Goal: Download file/media

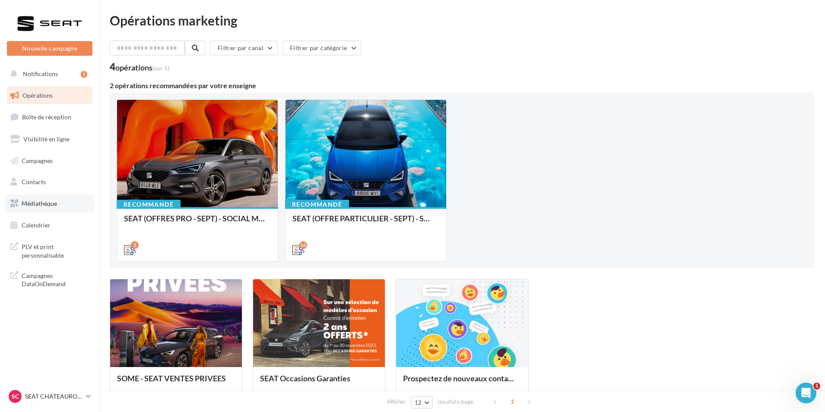
click at [61, 203] on link "Médiathèque" at bounding box center [49, 203] width 89 height 18
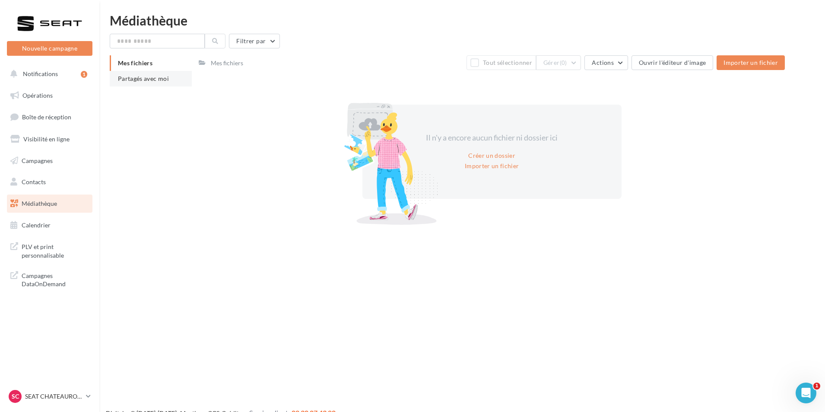
click at [129, 79] on span "Partagés avec moi" at bounding box center [143, 78] width 51 height 7
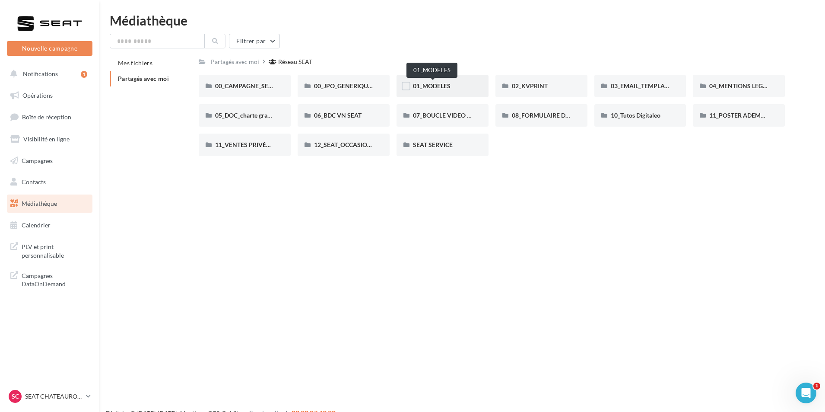
click at [450, 83] on span "01_MODELES" at bounding box center [432, 85] width 38 height 7
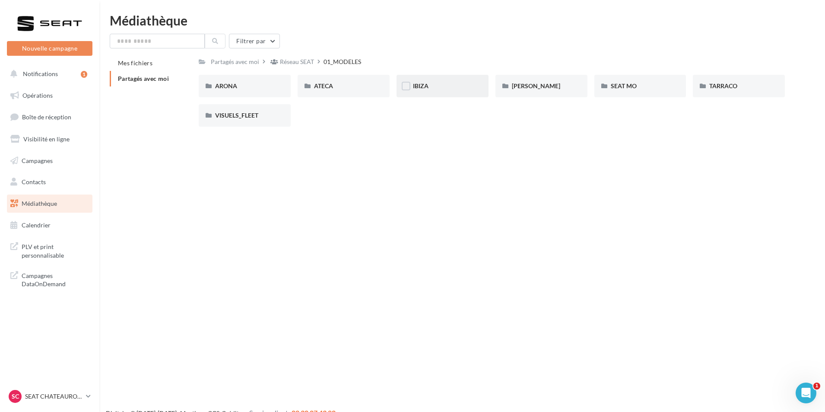
click at [442, 91] on div "IBIZA" at bounding box center [442, 86] width 92 height 22
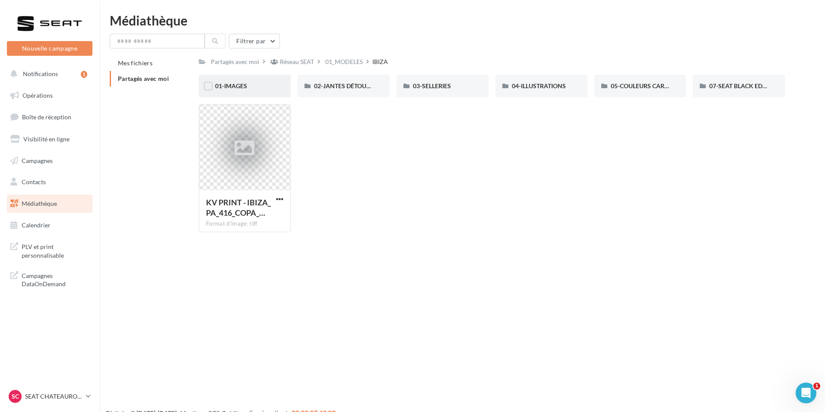
click at [265, 82] on div "01-IMAGES" at bounding box center [244, 86] width 59 height 9
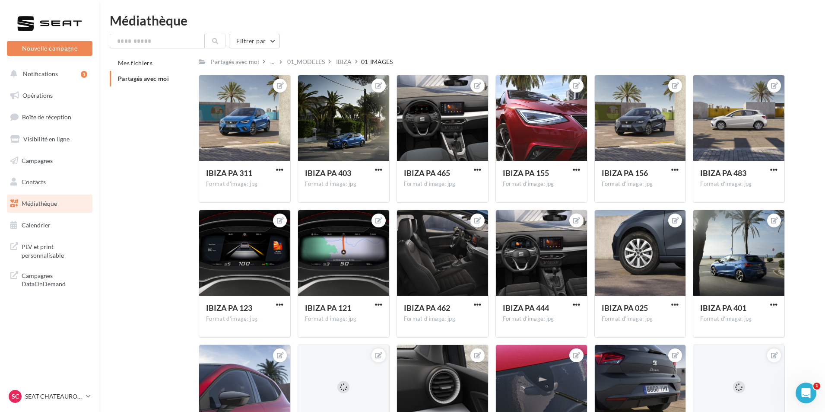
click at [183, 149] on div "Mes fichiers Partagés avec moi Partagés avec moi ... 01_MODELES IBIZA 01-IMAGES…" at bounding box center [466, 267] width 712 height 424
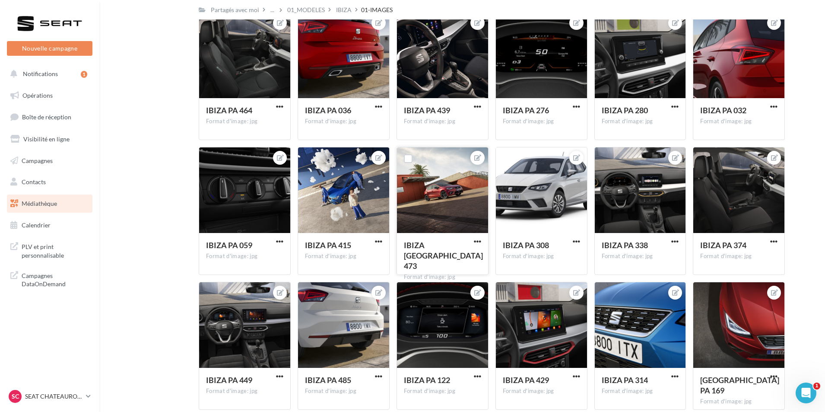
scroll to position [1943, 0]
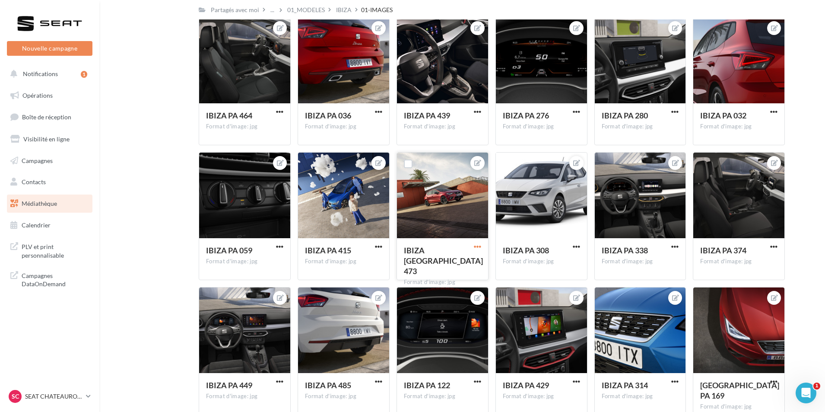
click at [475, 246] on span "button" at bounding box center [477, 246] width 7 height 7
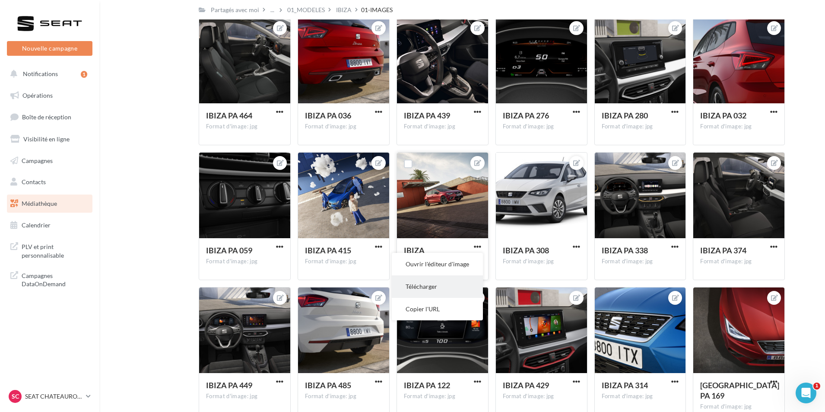
click at [440, 282] on button "Télécharger" at bounding box center [437, 286] width 91 height 22
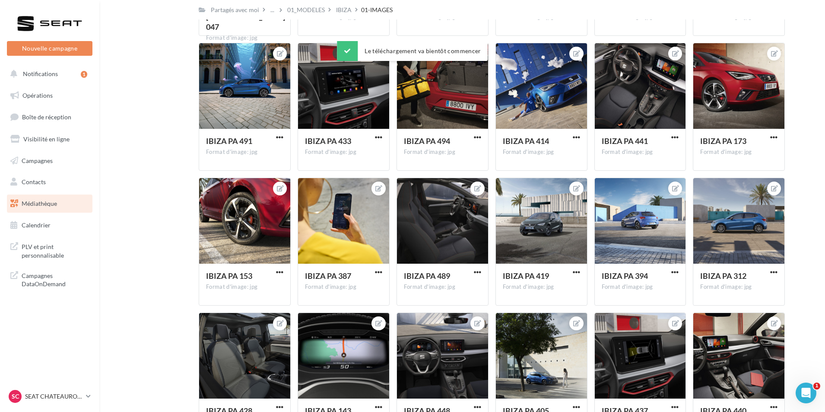
scroll to position [2634, 0]
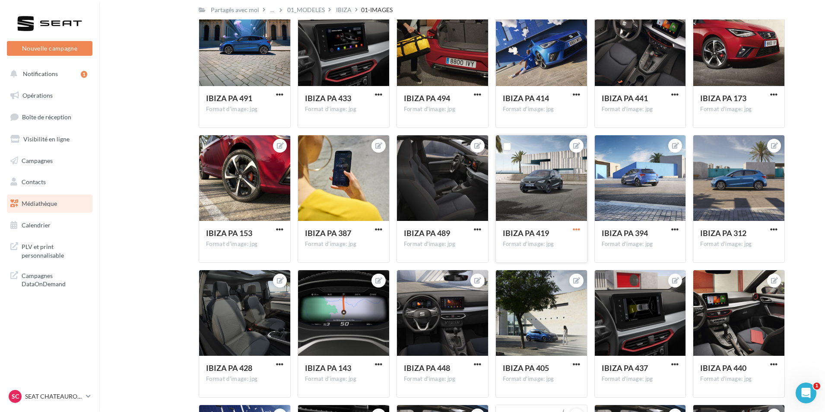
click at [578, 232] on span "button" at bounding box center [576, 228] width 7 height 7
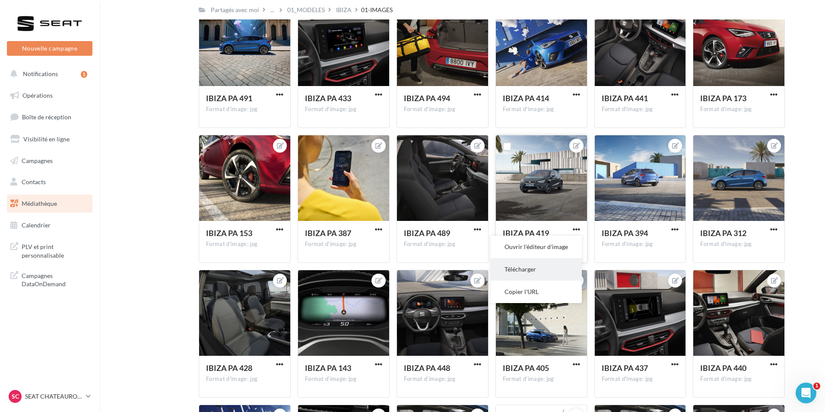
click at [546, 276] on button "Télécharger" at bounding box center [536, 269] width 91 height 22
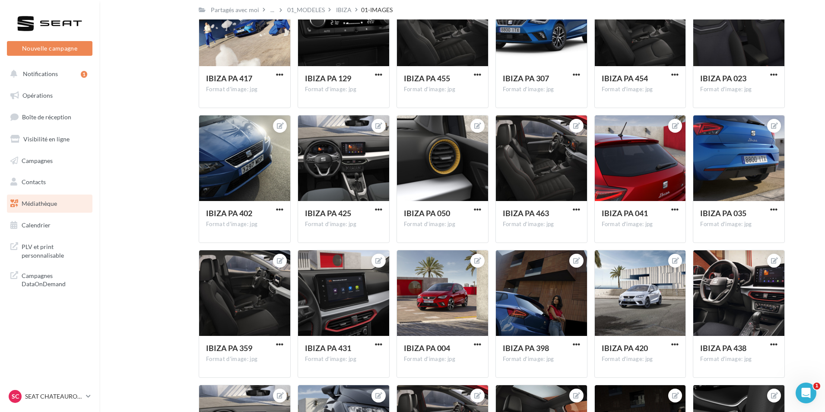
scroll to position [3063, 0]
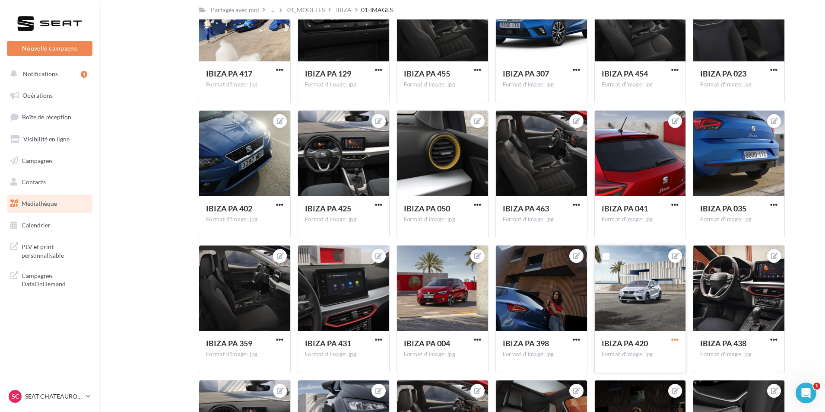
click at [677, 340] on span "button" at bounding box center [674, 339] width 7 height 7
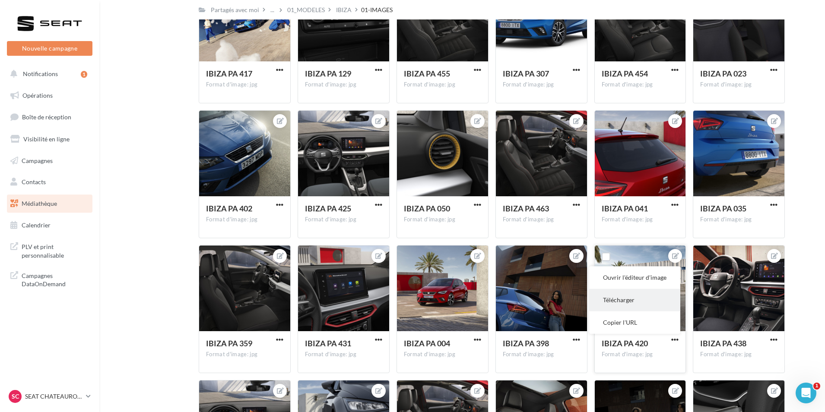
click at [634, 298] on button "Télécharger" at bounding box center [634, 299] width 91 height 22
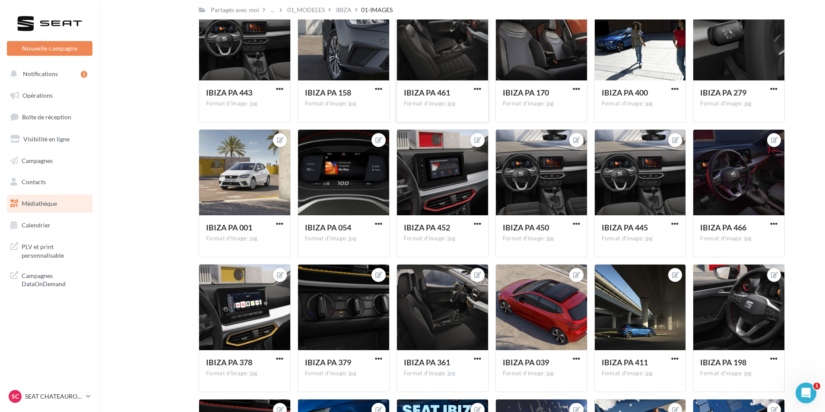
scroll to position [3452, 0]
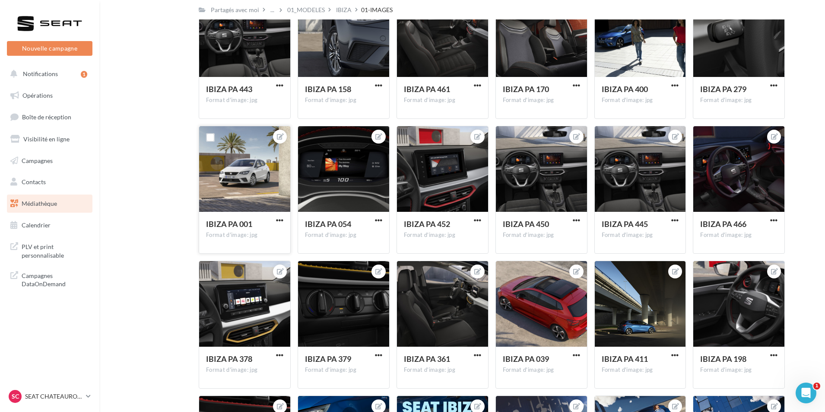
click at [283, 219] on button "button" at bounding box center [279, 220] width 11 height 9
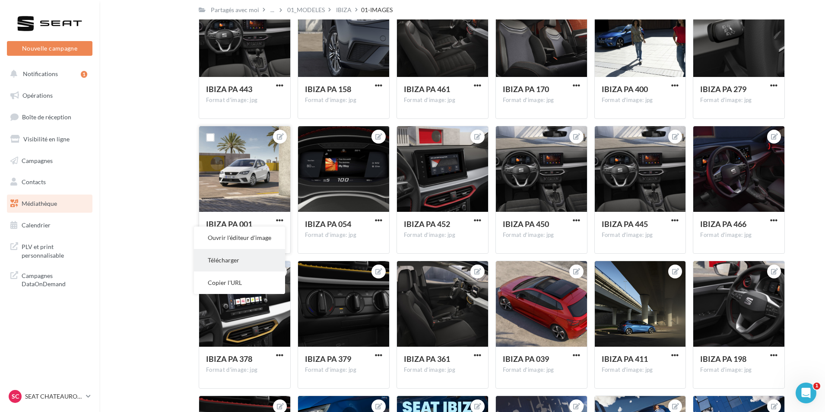
click at [255, 260] on button "Télécharger" at bounding box center [239, 260] width 91 height 22
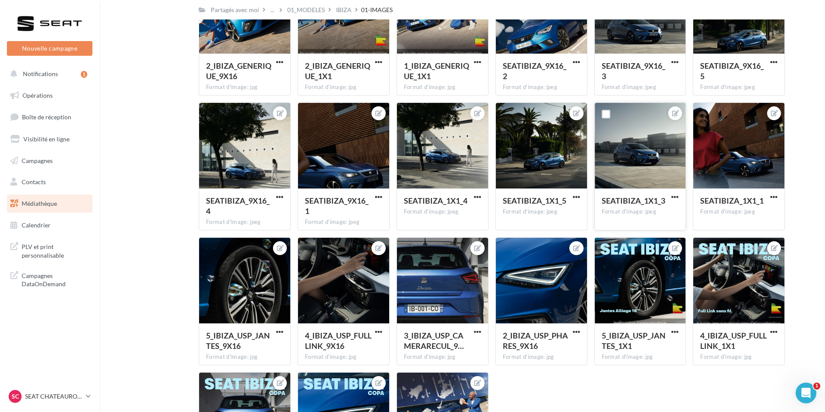
scroll to position [4229, 0]
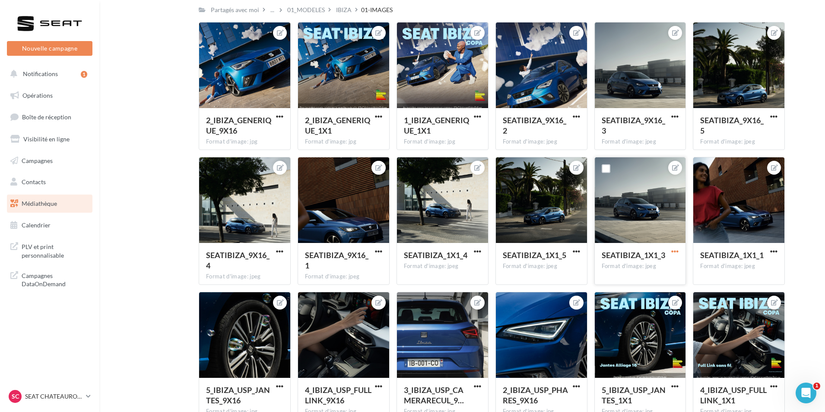
click at [675, 251] on span "button" at bounding box center [674, 250] width 7 height 7
click at [644, 288] on button "Télécharger" at bounding box center [634, 291] width 91 height 22
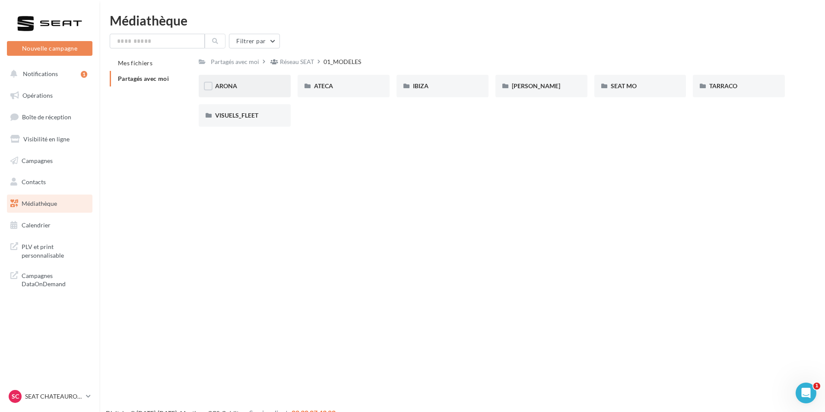
click at [280, 91] on div "ARONA" at bounding box center [245, 86] width 92 height 22
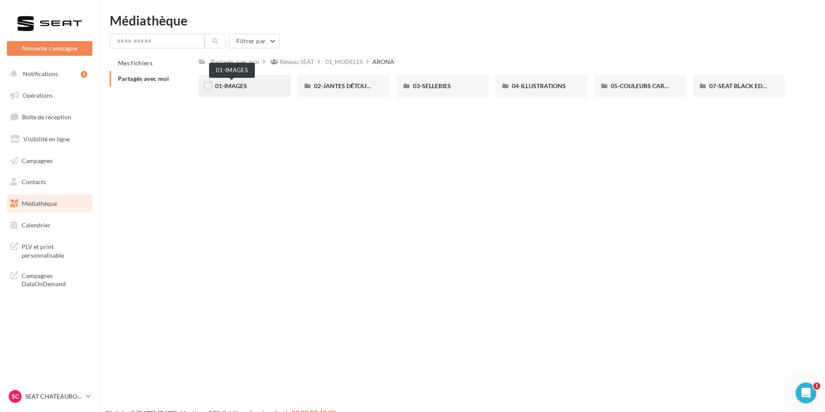
click at [246, 89] on span "01-IMAGES" at bounding box center [231, 85] width 32 height 7
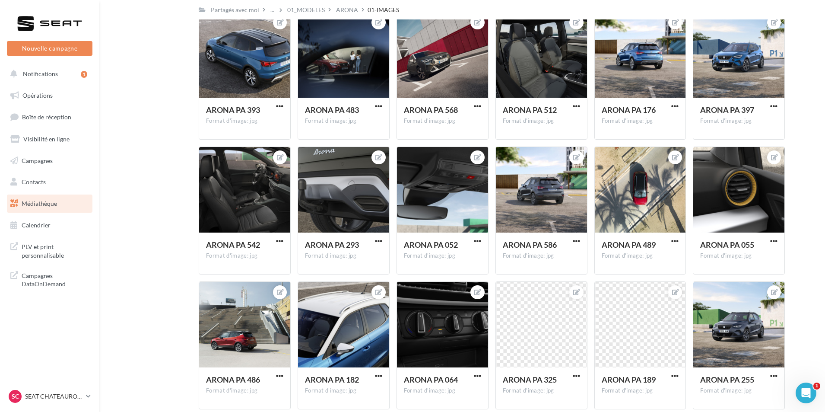
scroll to position [345, 0]
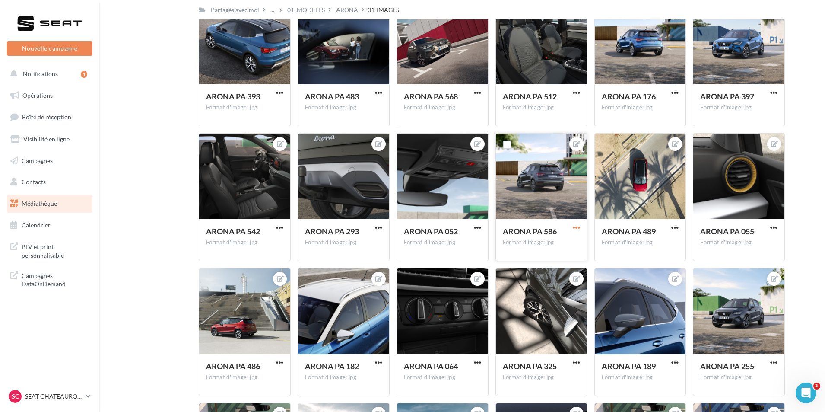
click at [577, 225] on span "button" at bounding box center [576, 227] width 7 height 7
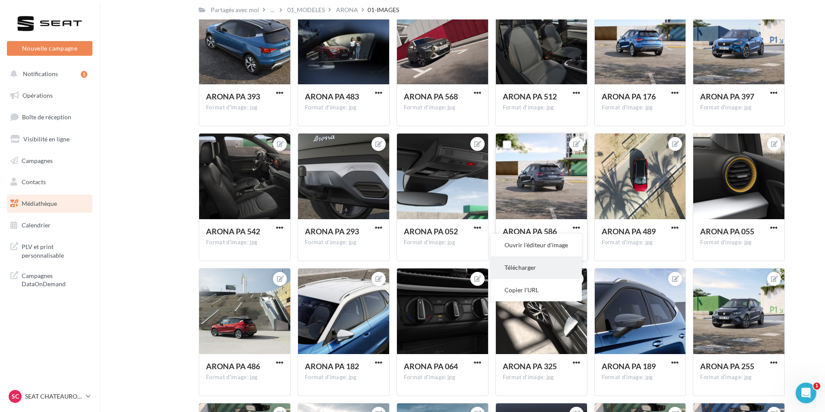
click at [536, 267] on button "Télécharger" at bounding box center [536, 267] width 91 height 22
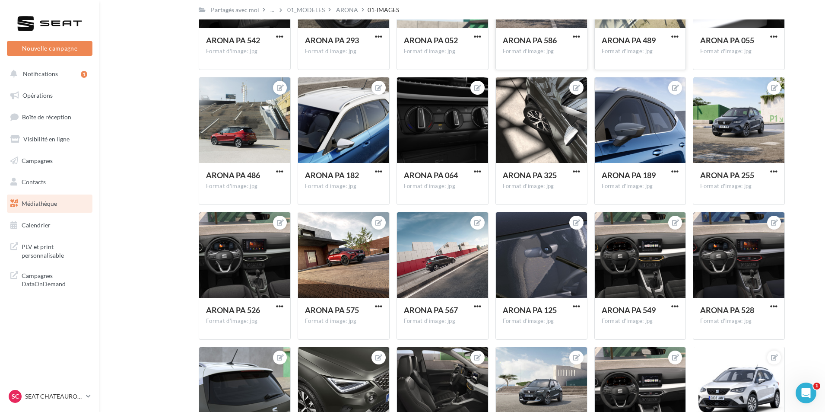
scroll to position [551, 0]
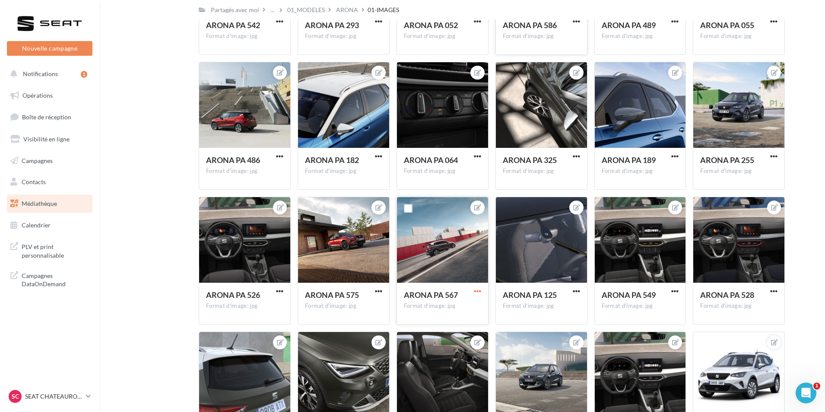
click at [478, 291] on span "button" at bounding box center [477, 290] width 7 height 7
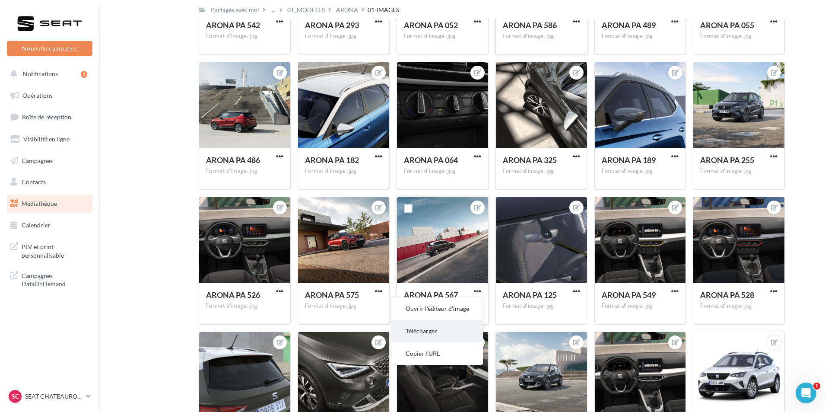
click at [434, 333] on button "Télécharger" at bounding box center [437, 331] width 91 height 22
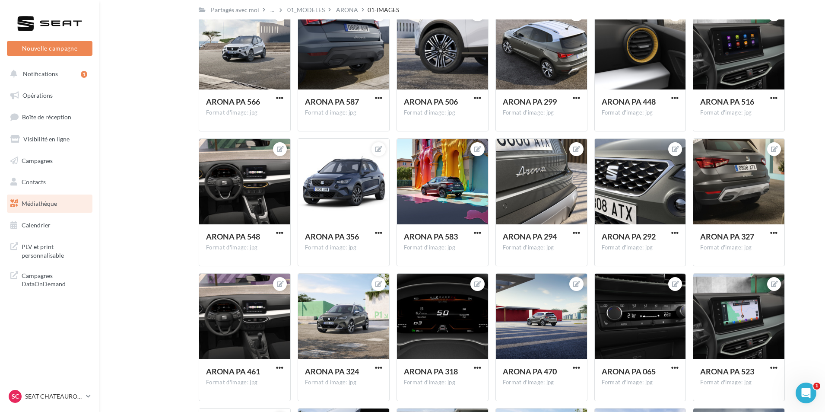
scroll to position [1026, 0]
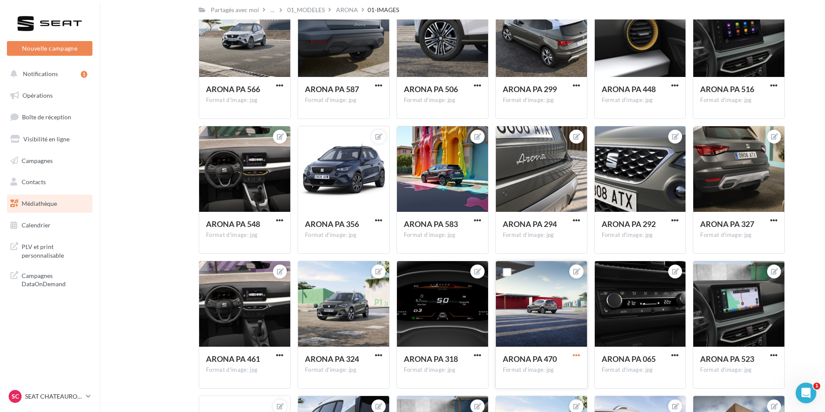
click at [573, 354] on span "button" at bounding box center [576, 354] width 7 height 7
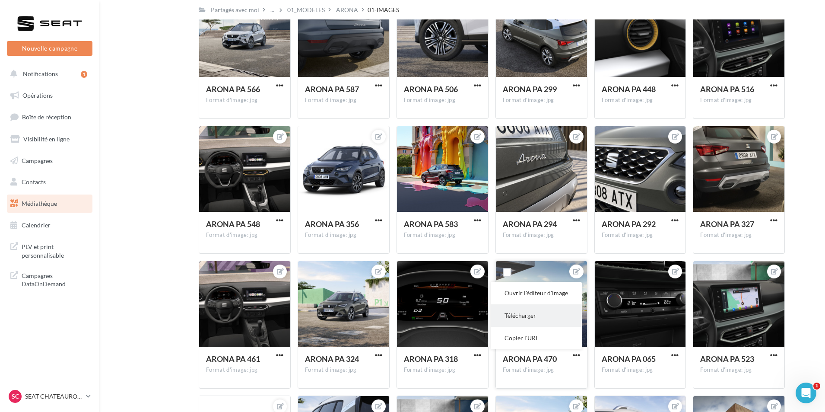
click at [537, 314] on button "Télécharger" at bounding box center [536, 315] width 91 height 22
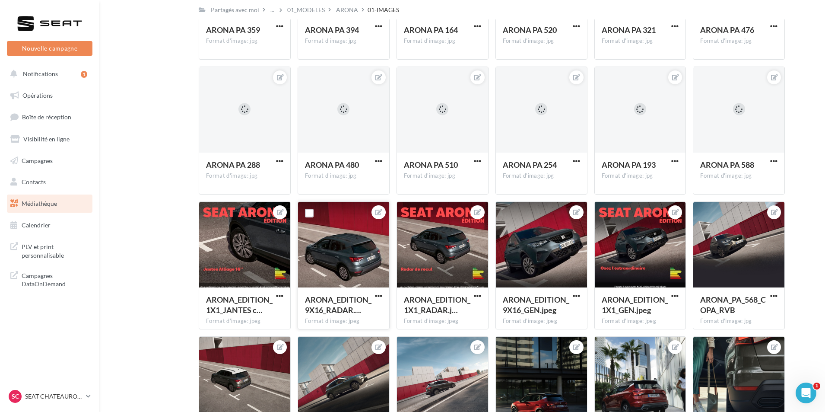
scroll to position [4738, 0]
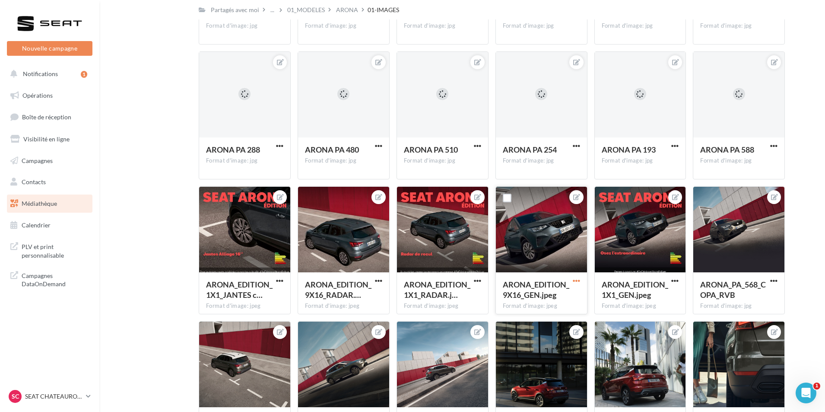
click at [577, 282] on span "button" at bounding box center [576, 280] width 7 height 7
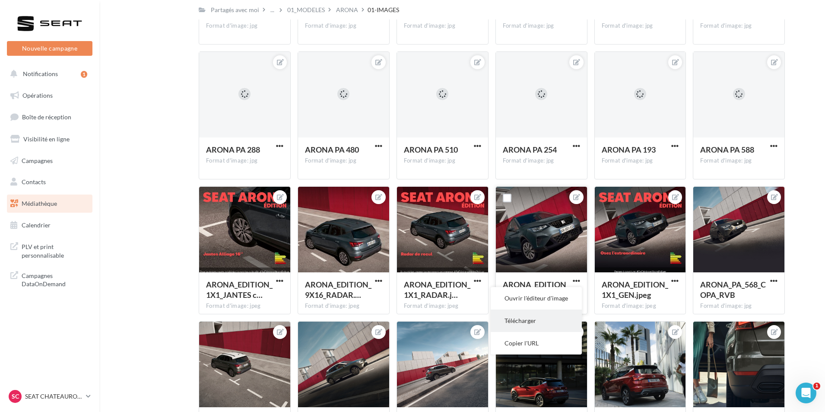
click at [549, 324] on button "Télécharger" at bounding box center [536, 320] width 91 height 22
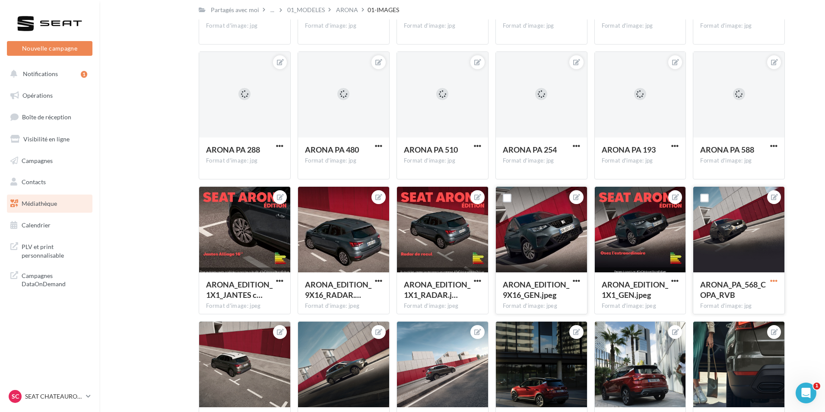
click at [775, 282] on span "button" at bounding box center [773, 280] width 7 height 7
click at [711, 322] on button "Télécharger" at bounding box center [733, 320] width 91 height 22
click at [774, 281] on span "button" at bounding box center [773, 280] width 7 height 7
click at [734, 316] on button "Télécharger" at bounding box center [733, 320] width 91 height 22
click at [776, 280] on span "button" at bounding box center [773, 280] width 7 height 7
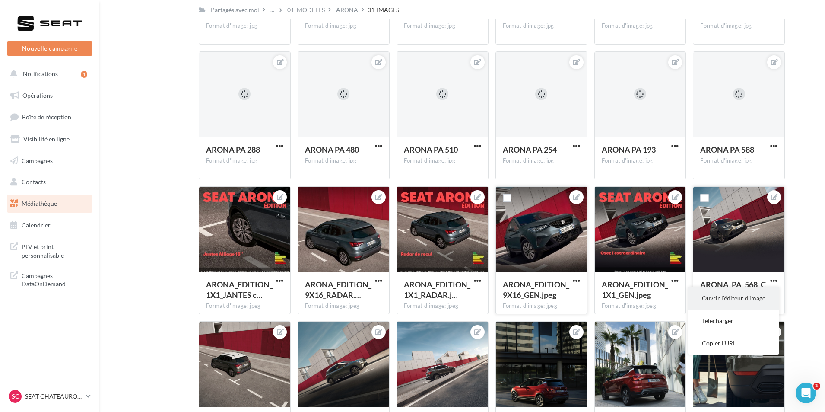
click at [739, 299] on button "Ouvrir l'éditeur d'image" at bounding box center [733, 298] width 91 height 22
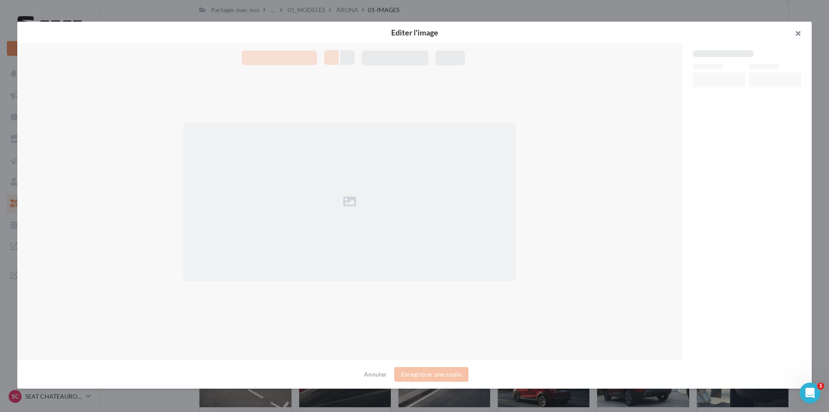
click at [801, 33] on button "button" at bounding box center [794, 35] width 35 height 26
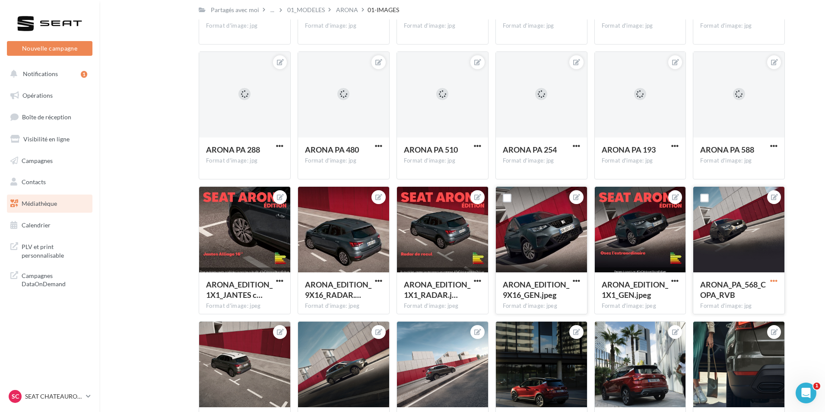
click at [776, 282] on span "button" at bounding box center [773, 280] width 7 height 7
click at [719, 347] on button "Copier l'URL" at bounding box center [733, 343] width 91 height 22
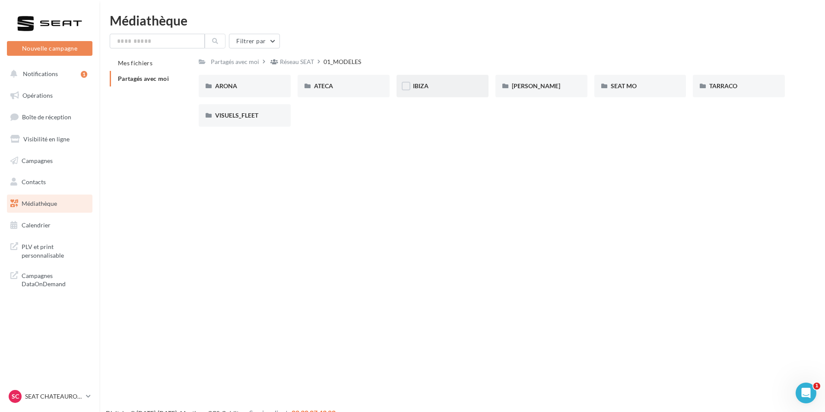
click at [484, 82] on div "IBIZA" at bounding box center [442, 86] width 92 height 22
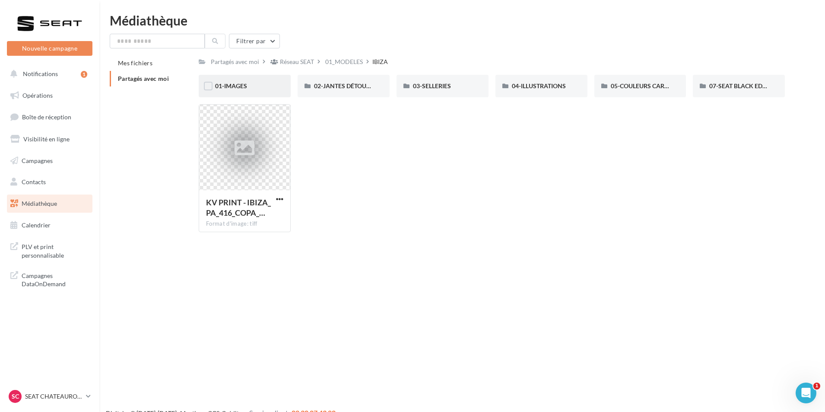
click at [261, 88] on div "01-IMAGES" at bounding box center [244, 86] width 59 height 9
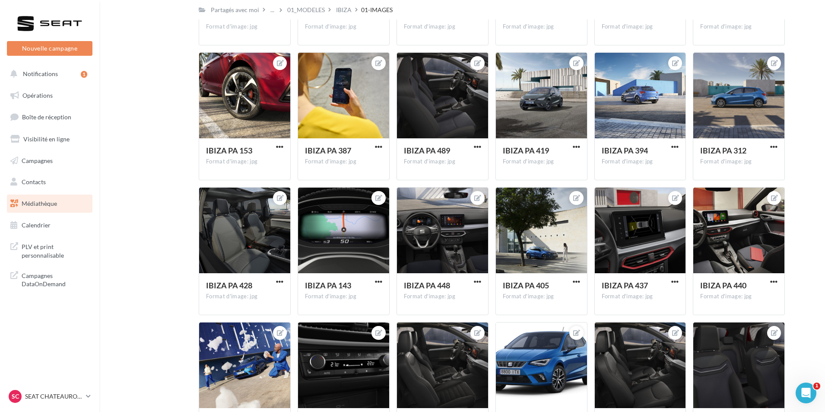
scroll to position [2671, 0]
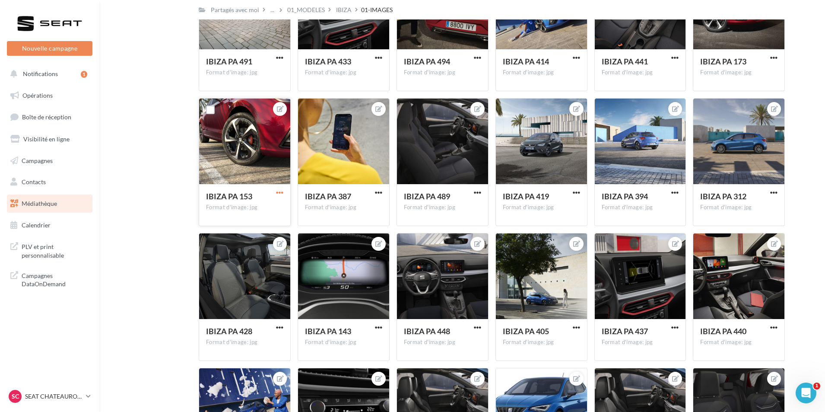
click at [279, 193] on span "button" at bounding box center [279, 192] width 7 height 7
click at [262, 232] on button "Télécharger" at bounding box center [239, 232] width 91 height 22
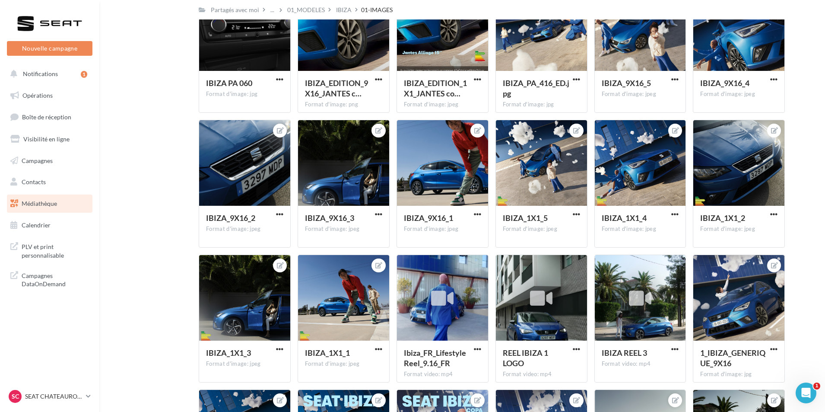
scroll to position [3914, 0]
